Goal: Information Seeking & Learning: Learn about a topic

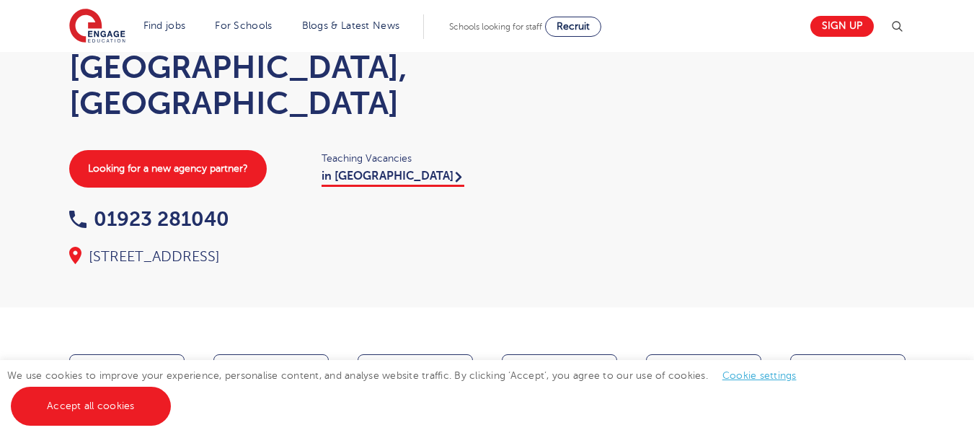
scroll to position [288, 0]
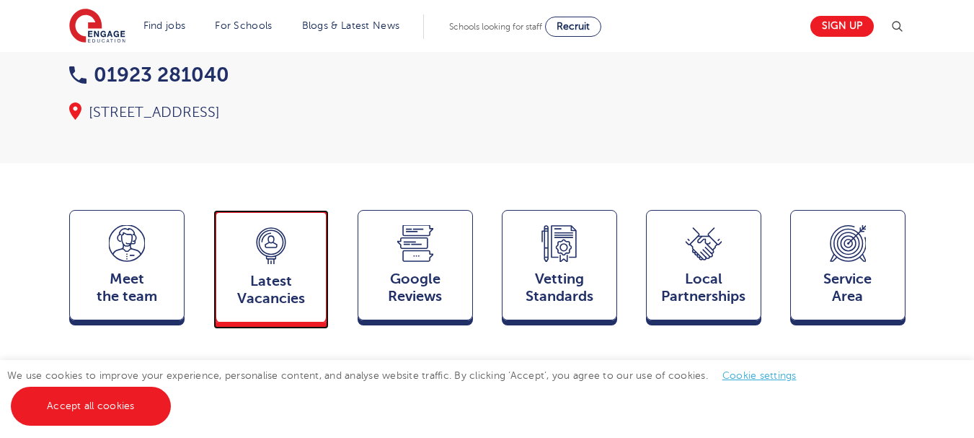
click at [286, 273] on span "Latest Vacancies" at bounding box center [271, 290] width 95 height 35
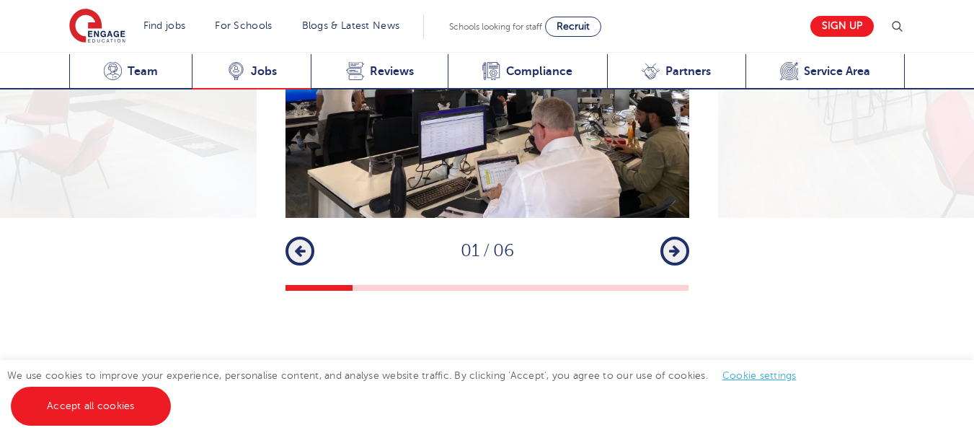
scroll to position [2358, 0]
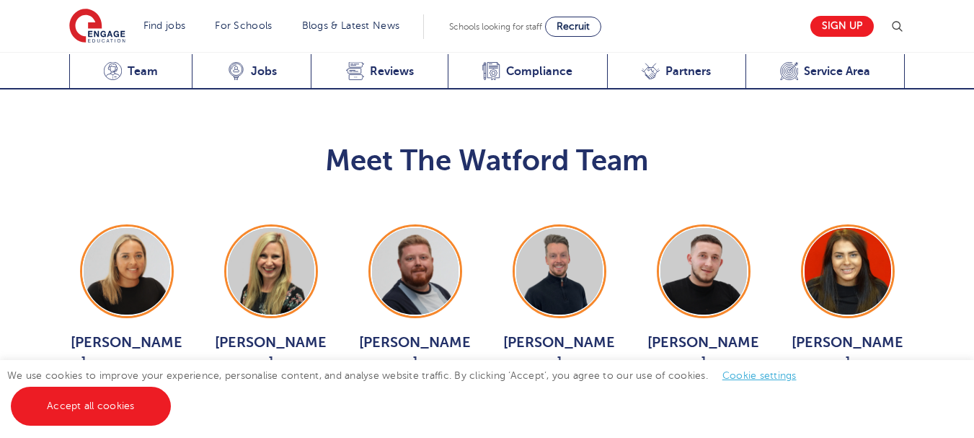
scroll to position [1492, 0]
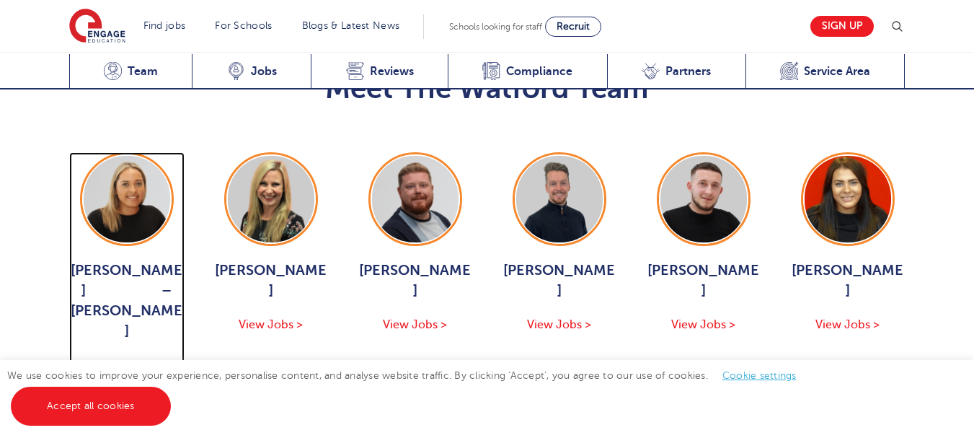
click at [136, 358] on span "View Jobs >" at bounding box center [126, 364] width 64 height 13
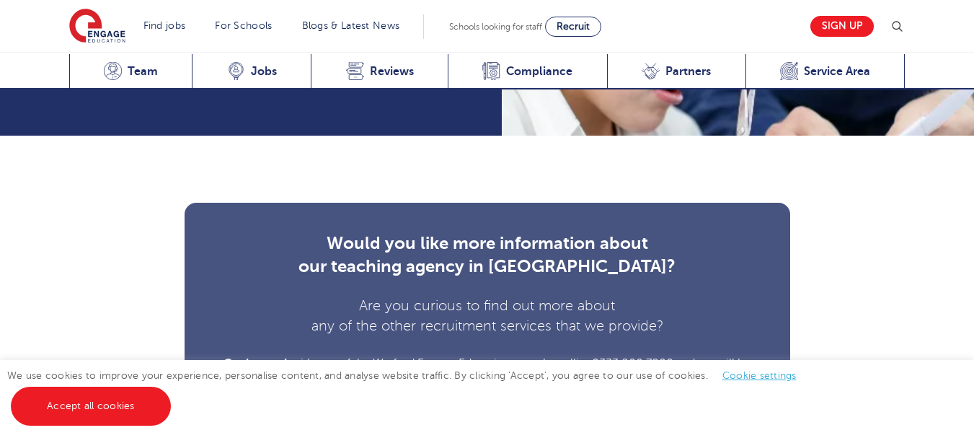
scroll to position [4759, 0]
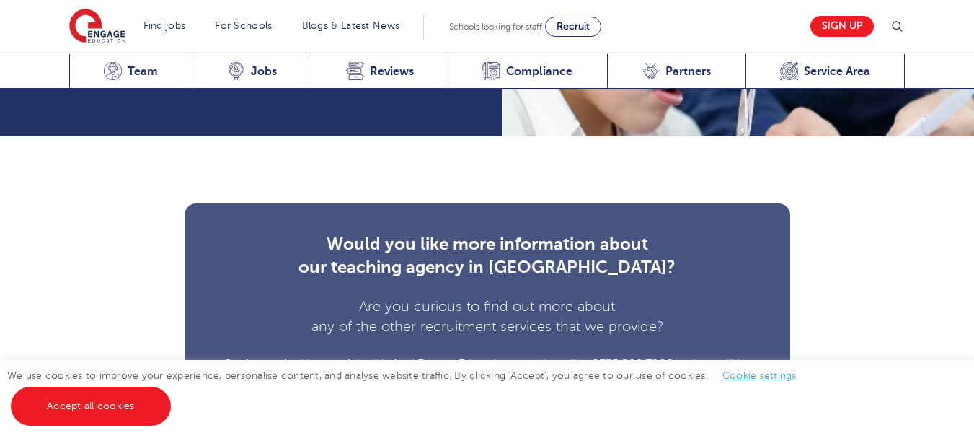
scroll to position [2365, 0]
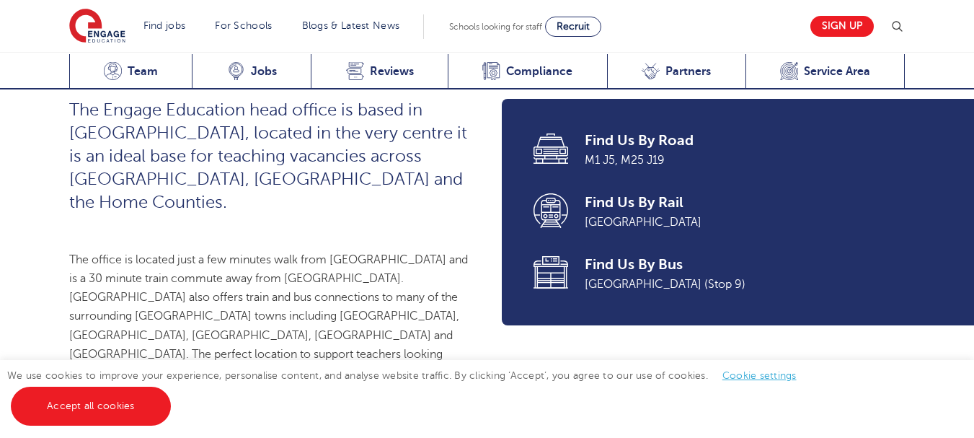
scroll to position [649, 0]
